Goal: Task Accomplishment & Management: Use online tool/utility

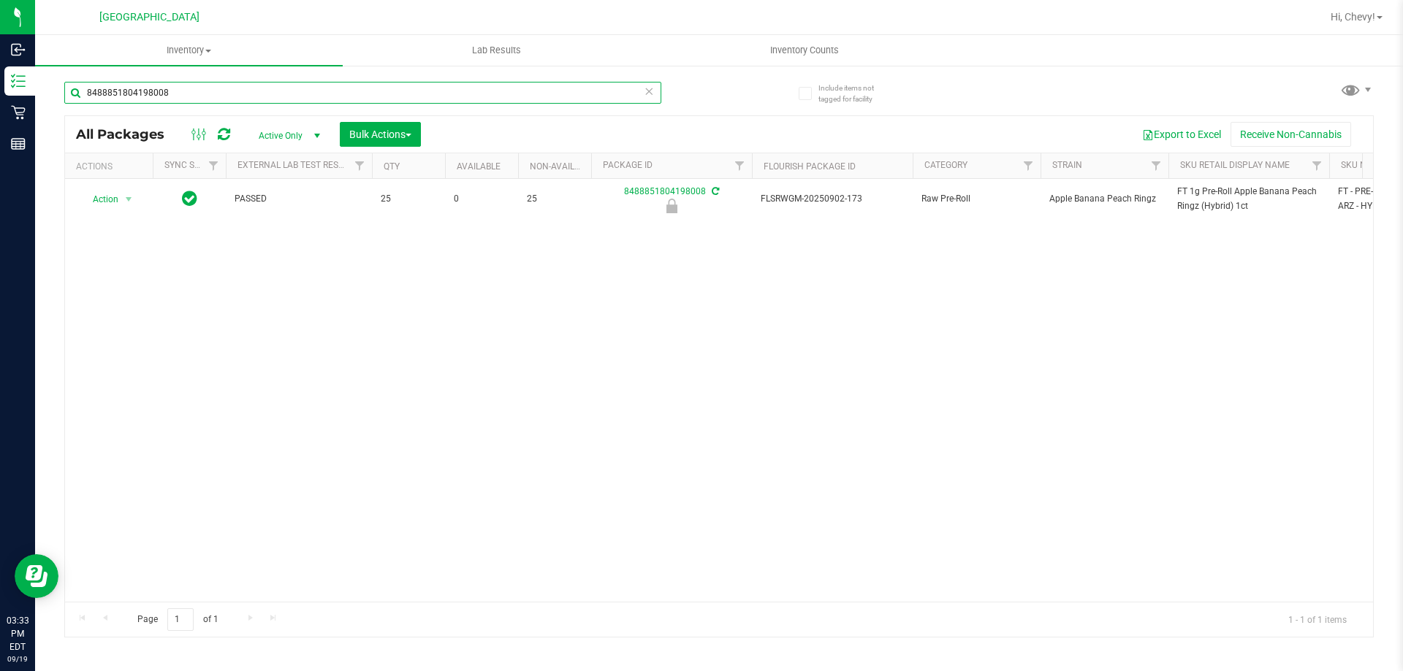
drag, startPoint x: 243, startPoint y: 91, endPoint x: 255, endPoint y: 86, distance: 13.2
click at [255, 86] on input "8488851804198008" at bounding box center [362, 93] width 597 height 22
type input "8"
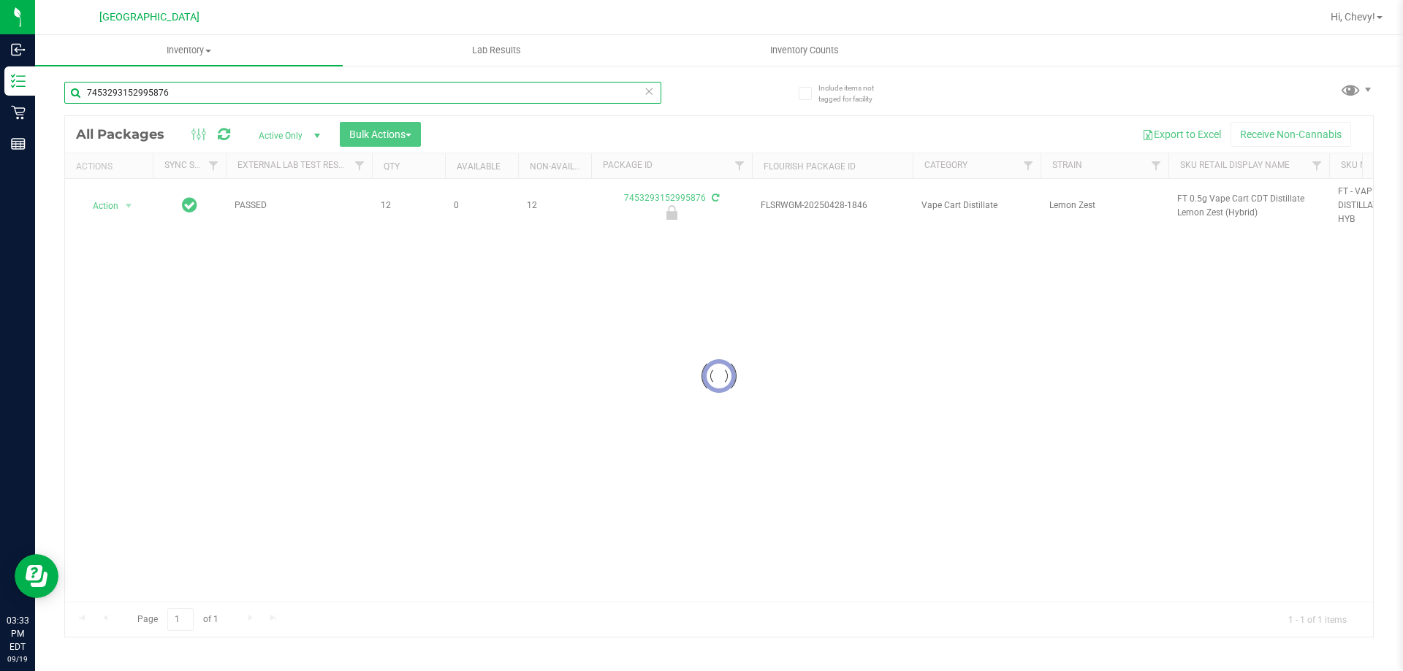
type input "7453293152995876"
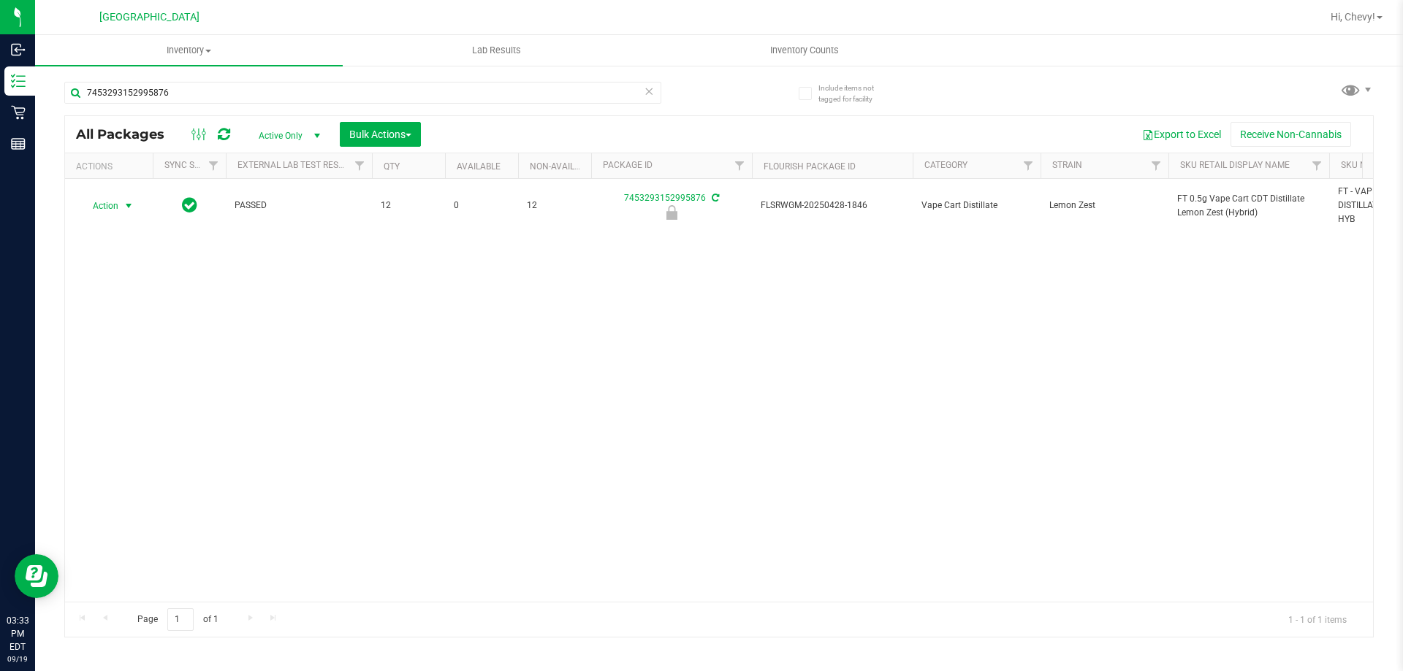
click at [113, 205] on span "Action" at bounding box center [99, 206] width 39 height 20
click at [126, 368] on li "Unlock package" at bounding box center [127, 379] width 94 height 22
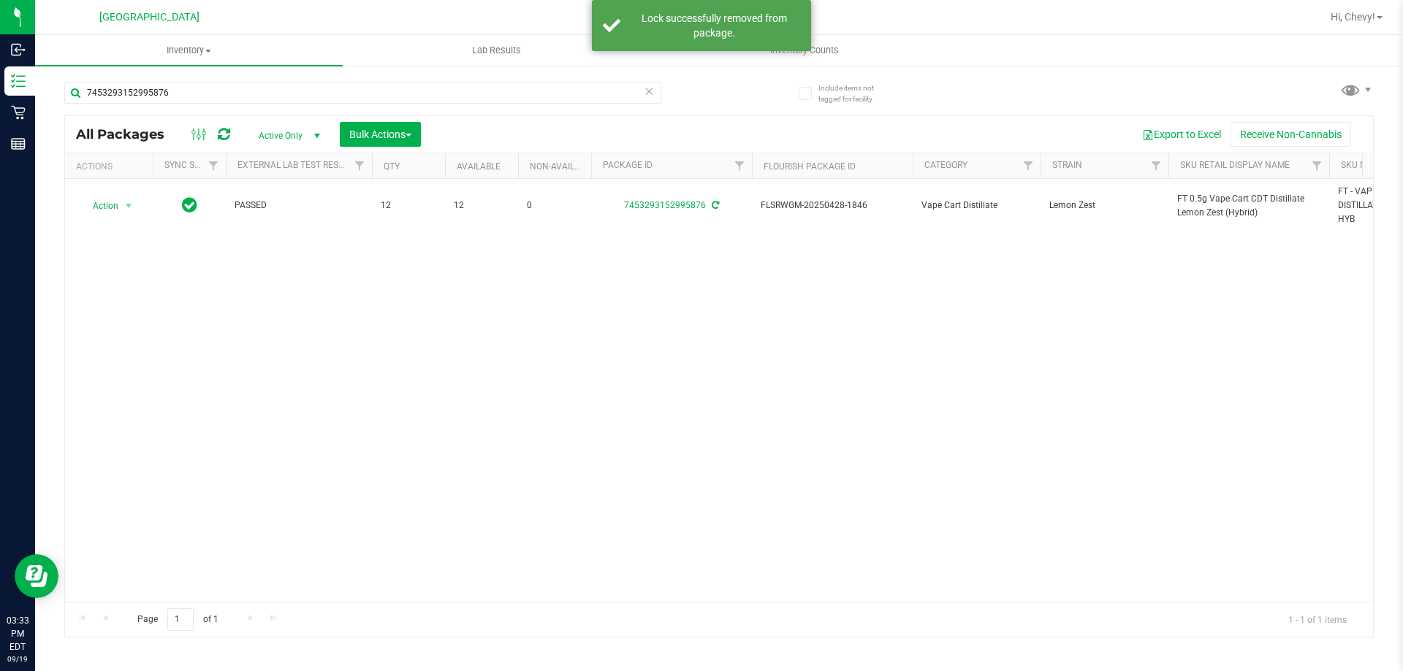
click at [1221, 213] on span "FT 0.5g Vape Cart CDT Distillate Lemon Zest (Hybrid)" at bounding box center [1248, 206] width 143 height 28
copy tr "FT 0.5g Vape Cart CDT Distillate Lemon Zest (Hybrid)"
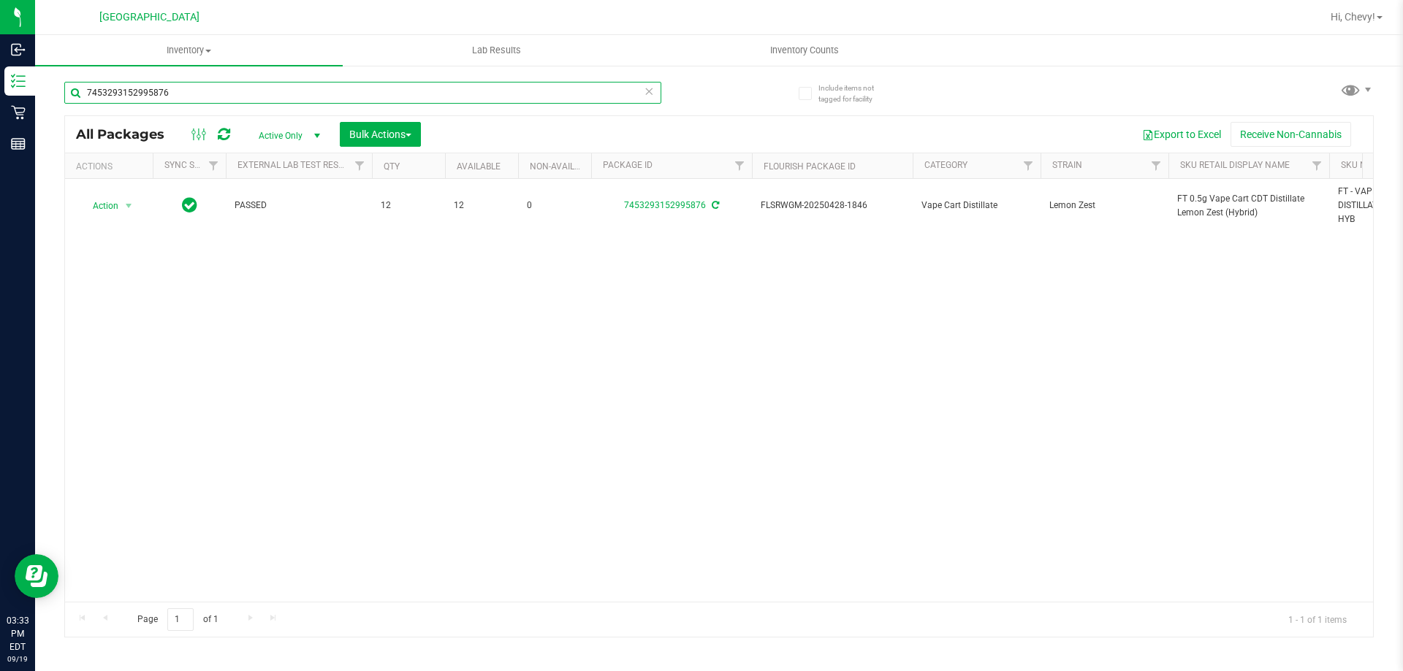
click at [225, 83] on input "7453293152995876" at bounding box center [362, 93] width 597 height 22
click at [224, 86] on input "7453293152995876" at bounding box center [362, 93] width 597 height 22
paste input "FT 0.5g Vape Cart CDT Distillate Lemon Zest (Hybrid)"
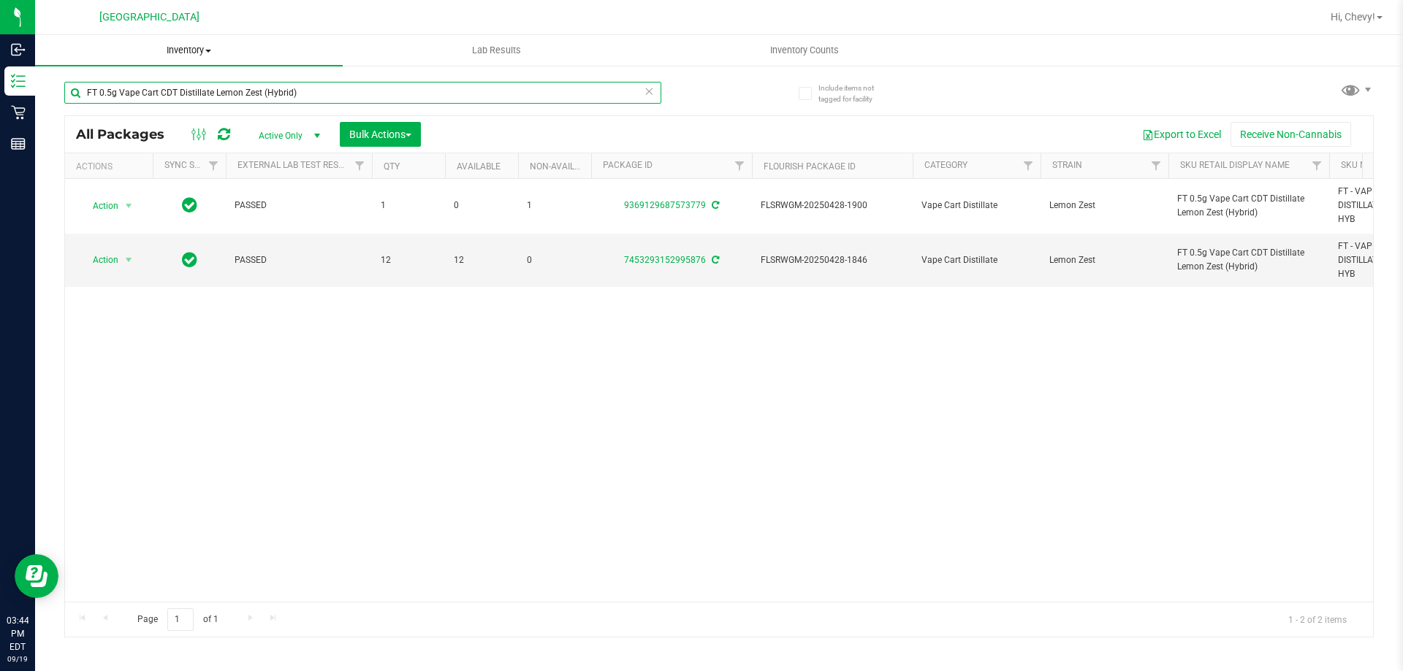
type input "FT 0.5g Vape Cart CDT Distillate Lemon Zest (Hybrid)"
